Goal: Find specific page/section: Find specific page/section

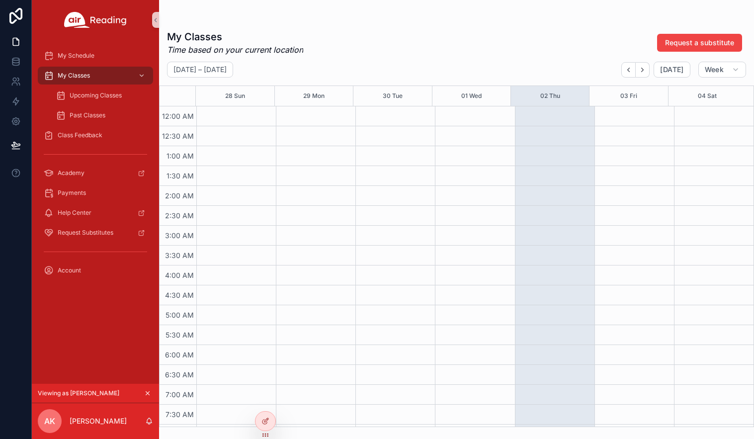
scroll to position [348, 0]
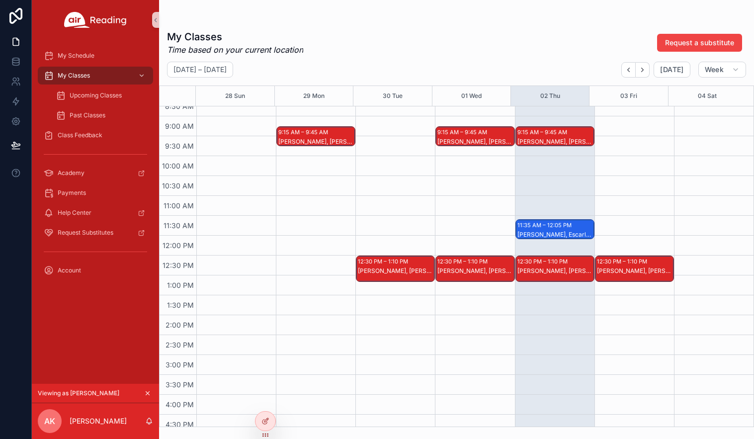
click at [147, 393] on icon "scrollable content" at bounding box center [147, 393] width 7 height 7
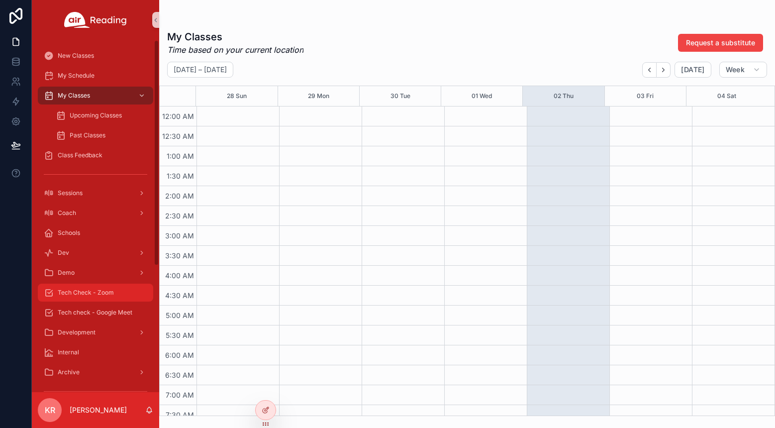
click at [102, 294] on span "Tech Check - Zoom" at bounding box center [86, 292] width 56 height 8
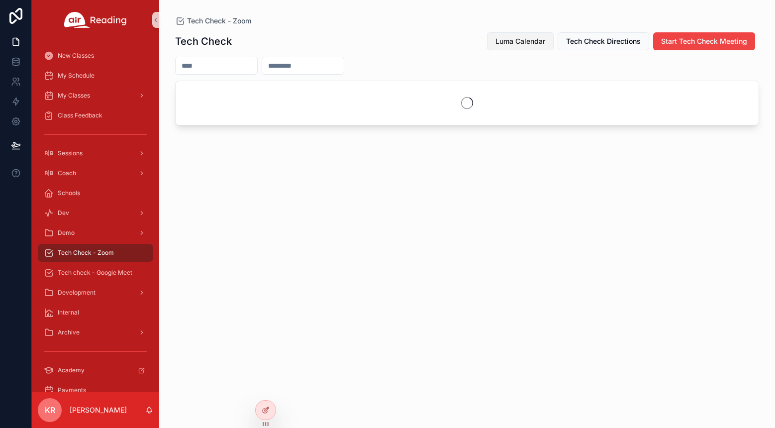
click at [505, 42] on span "Luma Calendar" at bounding box center [520, 41] width 50 height 10
